Goal: Navigation & Orientation: Find specific page/section

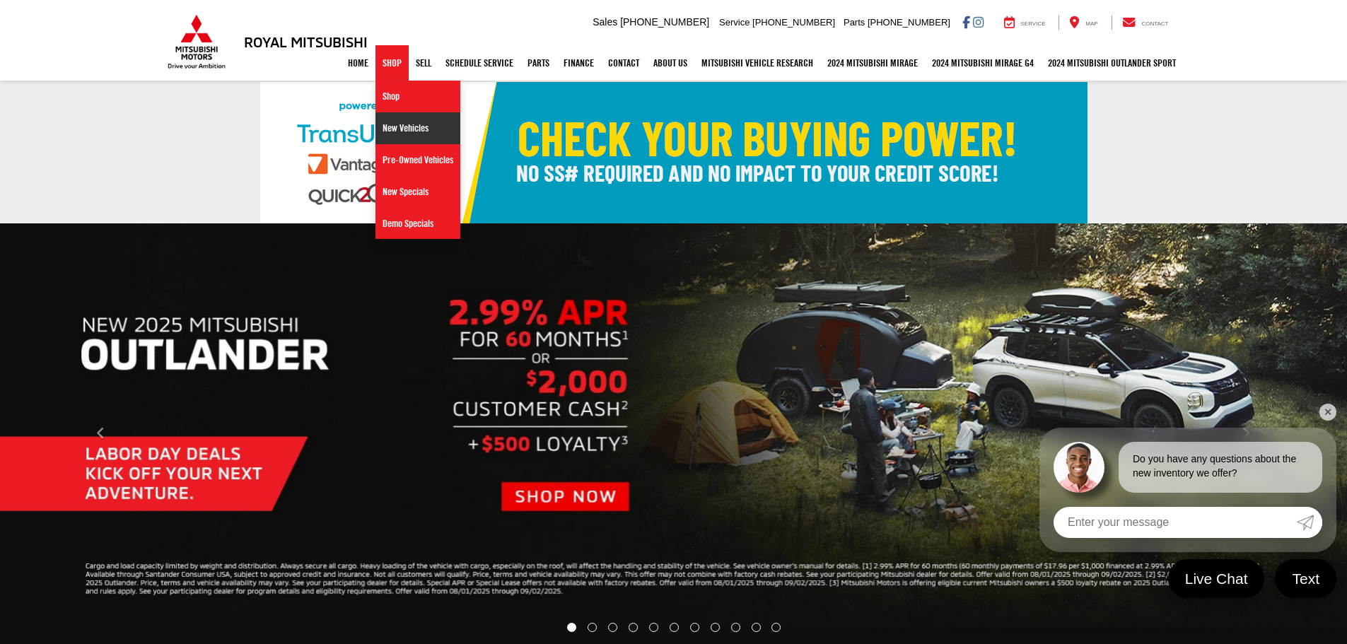
click at [380, 132] on link "New Vehicles" at bounding box center [417, 128] width 85 height 32
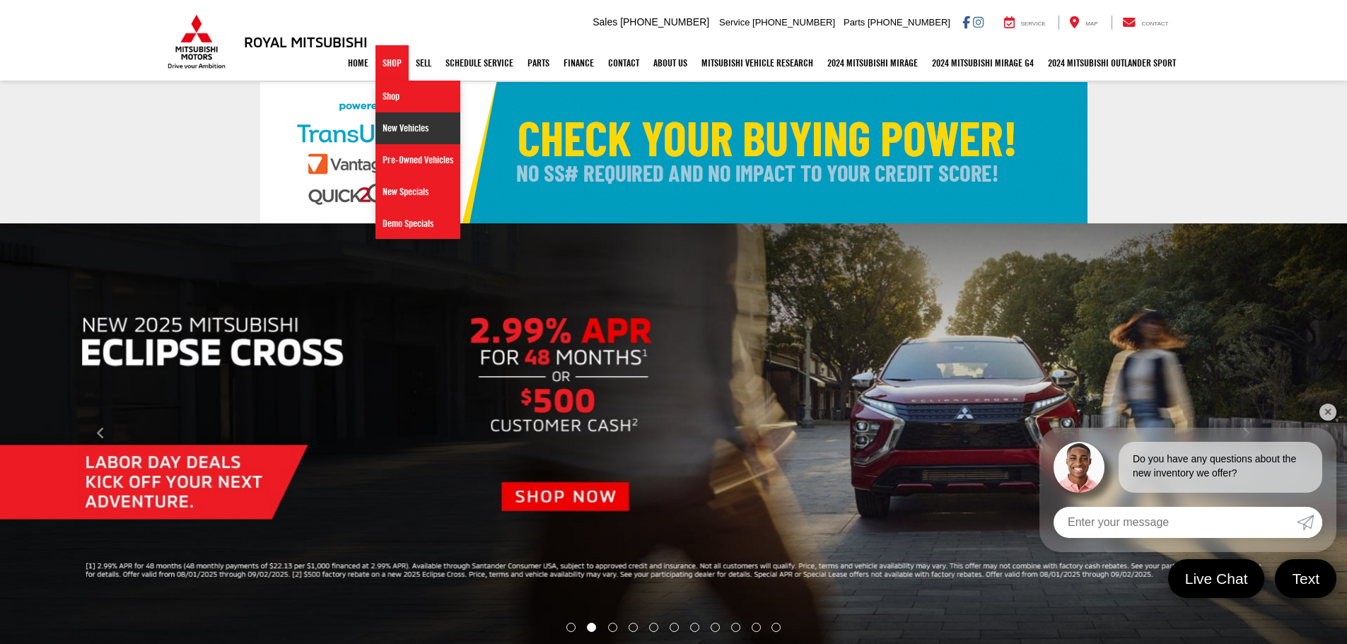
click at [382, 130] on link "New Vehicles" at bounding box center [417, 128] width 85 height 32
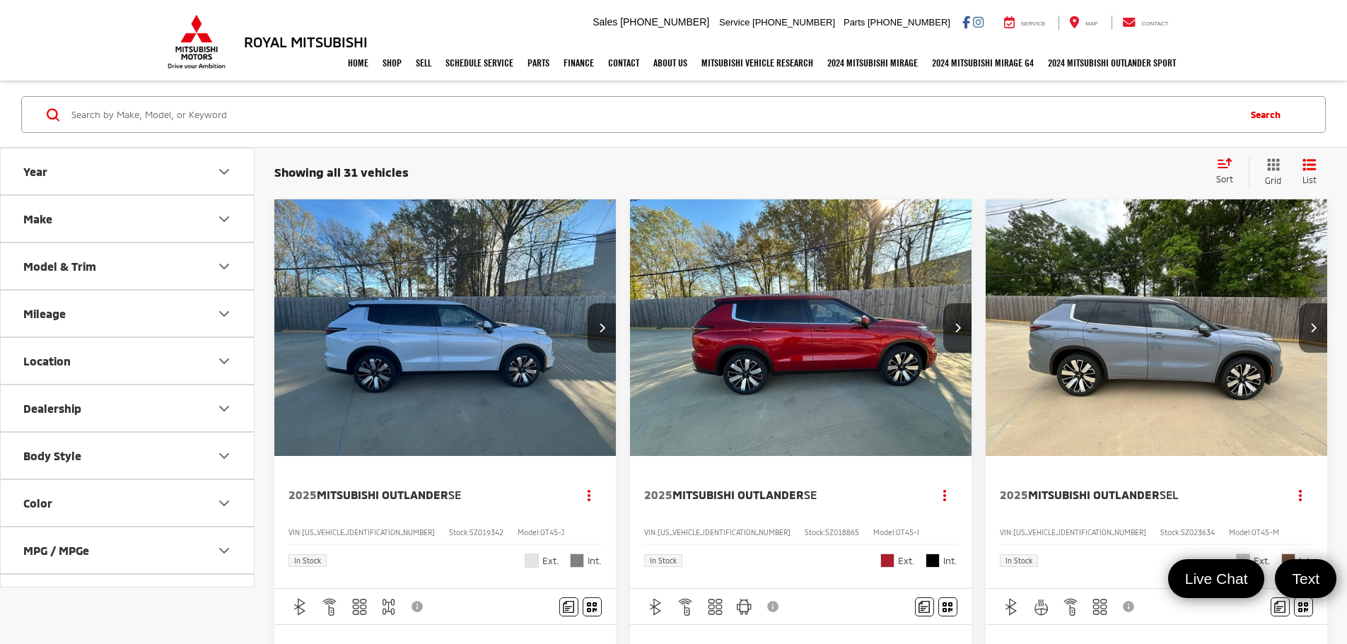
click at [224, 268] on icon "Model & Trim" at bounding box center [224, 266] width 8 height 4
